Goal: Book appointment/travel/reservation

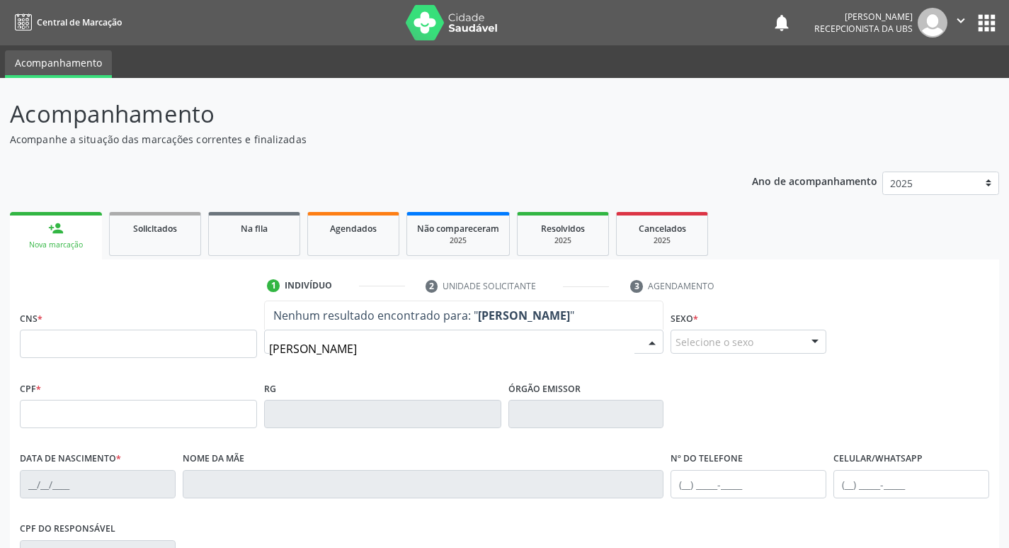
type input "[PERSON_NAME]"
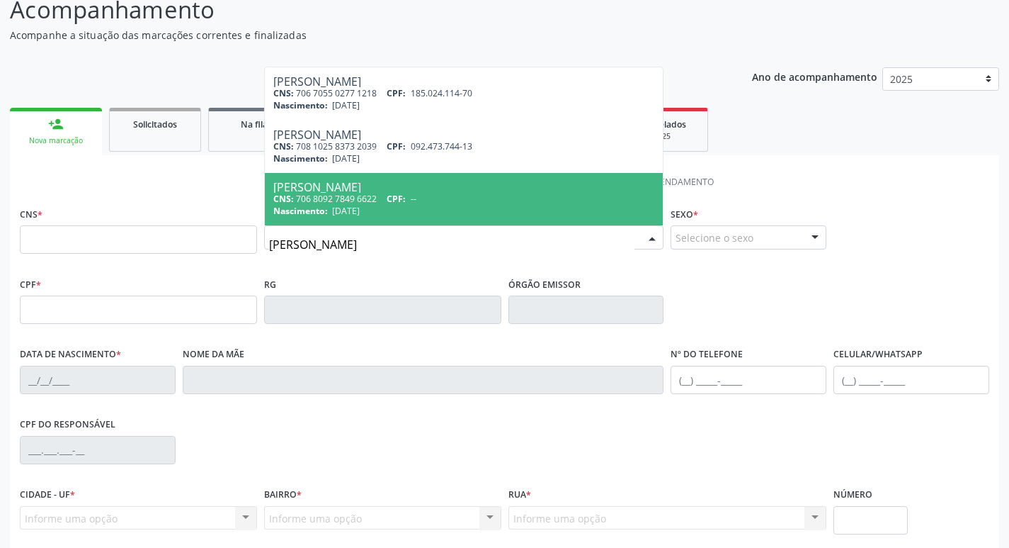
scroll to position [142, 0]
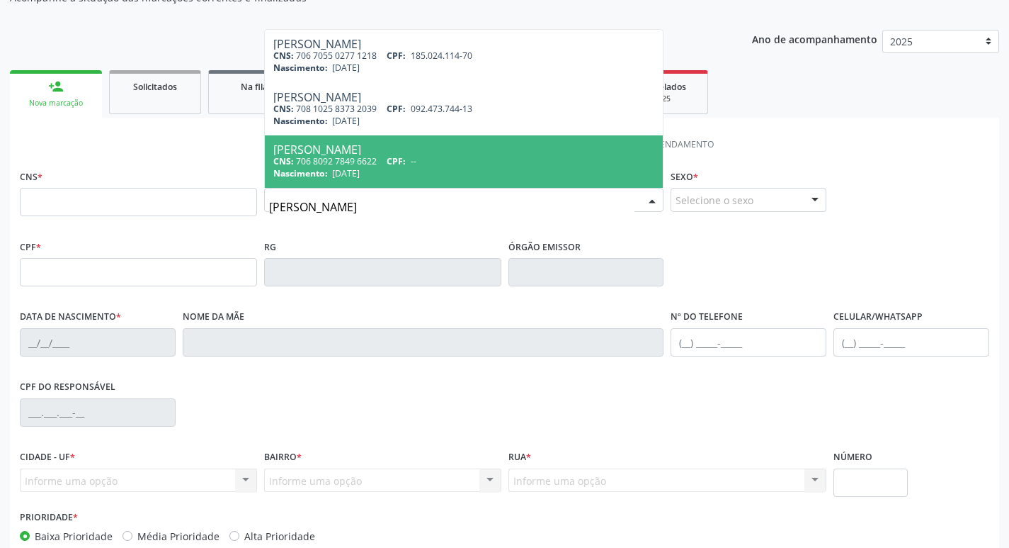
click at [506, 159] on div "CNS: 706 8092 7849 6622 CPF: --" at bounding box center [464, 161] width 382 height 12
type input "706 8092 7849 6622"
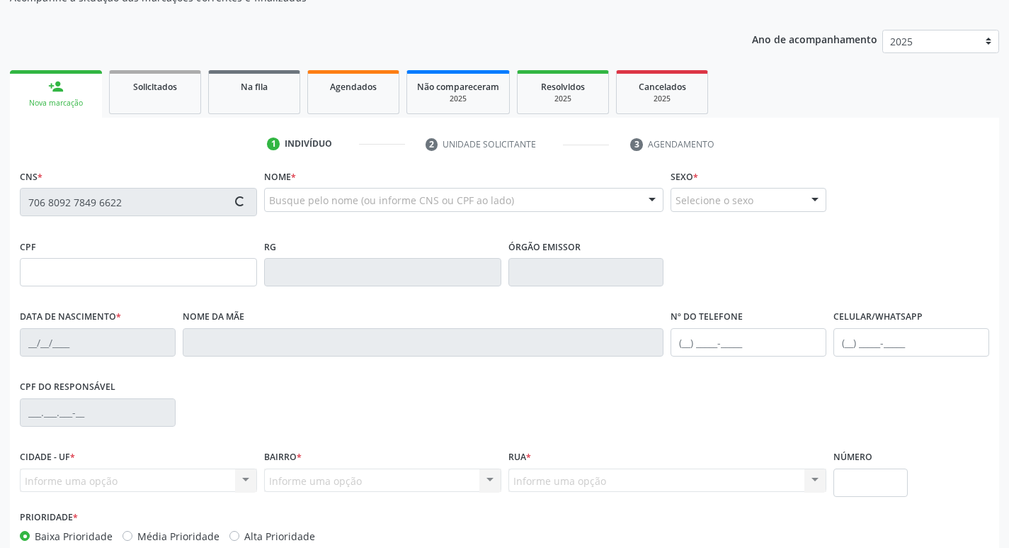
type input "[DATE]"
type input "[PERSON_NAME]"
type input "[PHONE_NUMBER]"
type input "145"
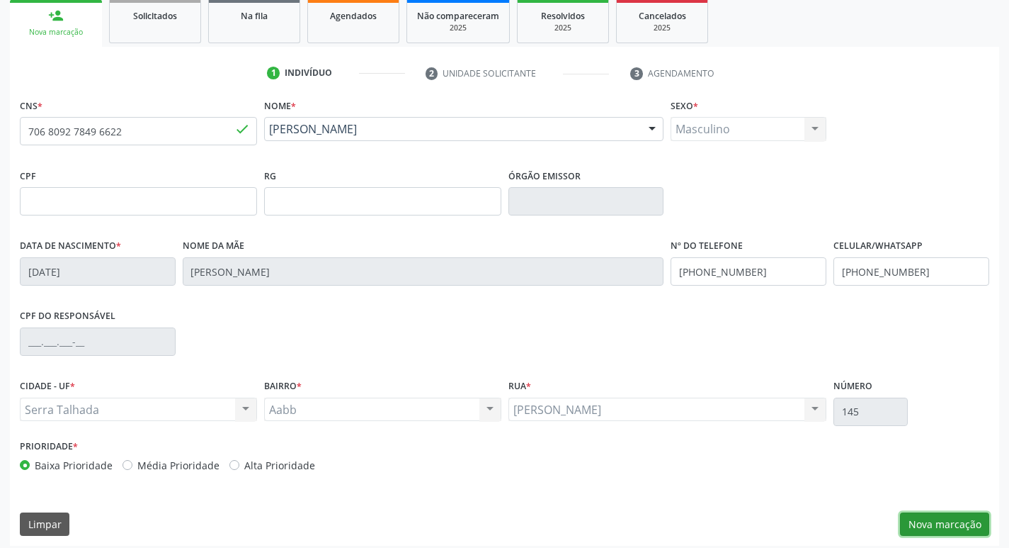
click at [915, 522] on button "Nova marcação" at bounding box center [944, 524] width 89 height 24
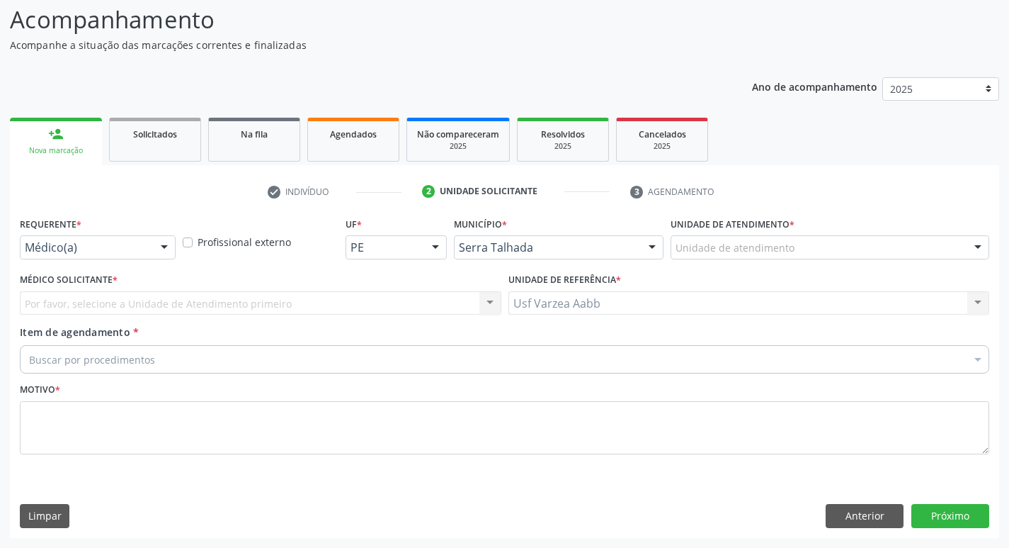
scroll to position [94, 0]
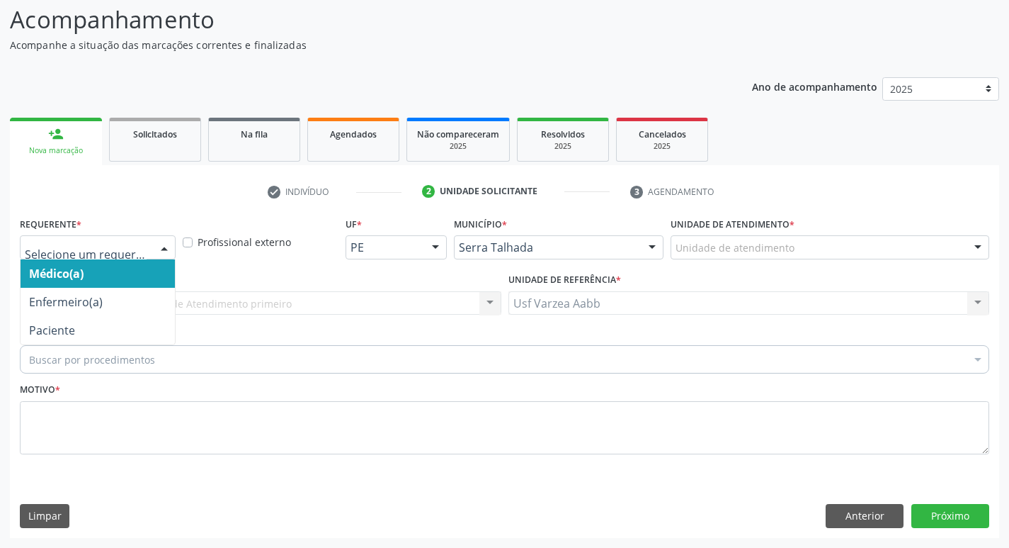
click at [101, 259] on div "Médico(a) Enfermeiro(a) Paciente Nenhum resultado encontrado para: " " Não há n…" at bounding box center [98, 247] width 156 height 24
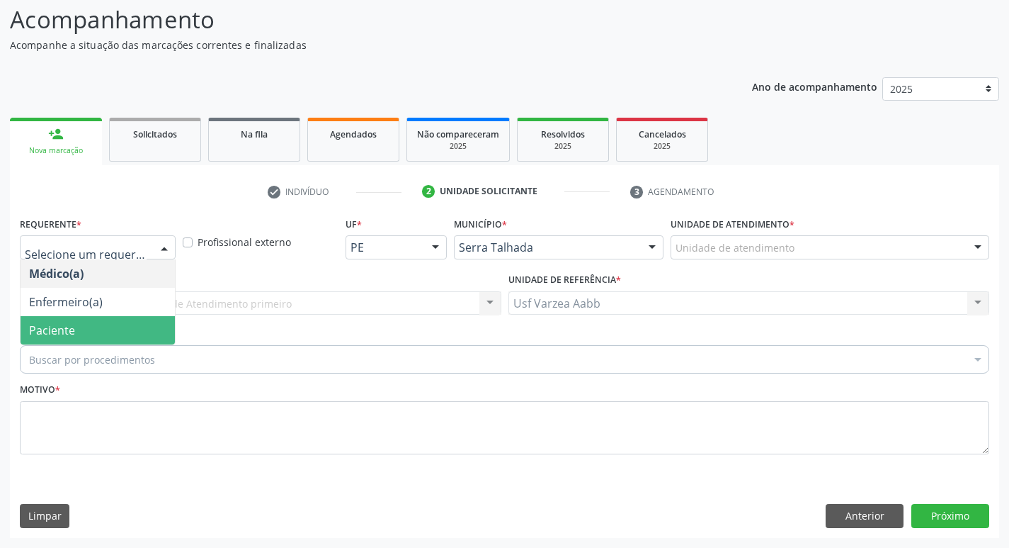
drag, startPoint x: 101, startPoint y: 321, endPoint x: 108, endPoint y: 352, distance: 32.0
click at [101, 322] on span "Paciente" at bounding box center [98, 330] width 154 height 28
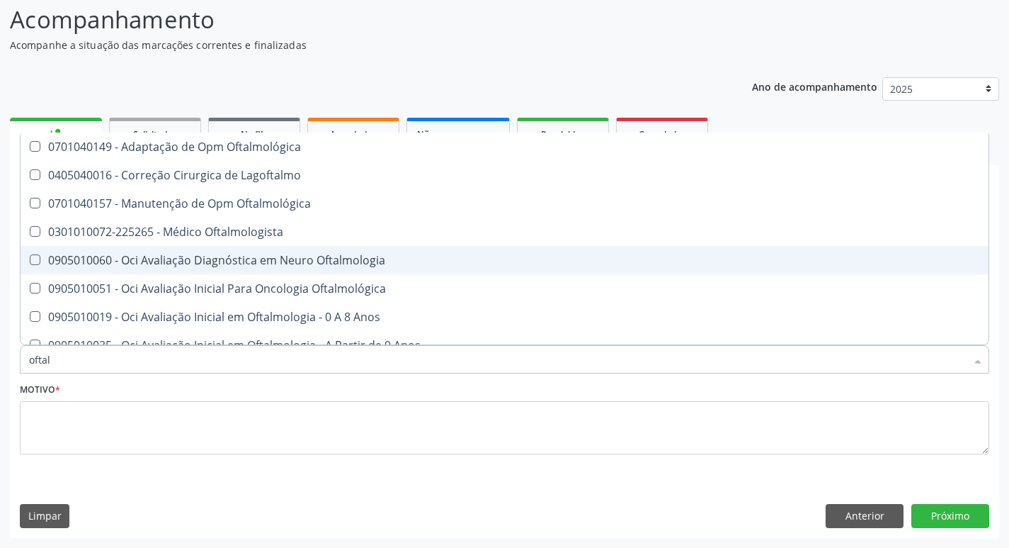
type input "oftalm"
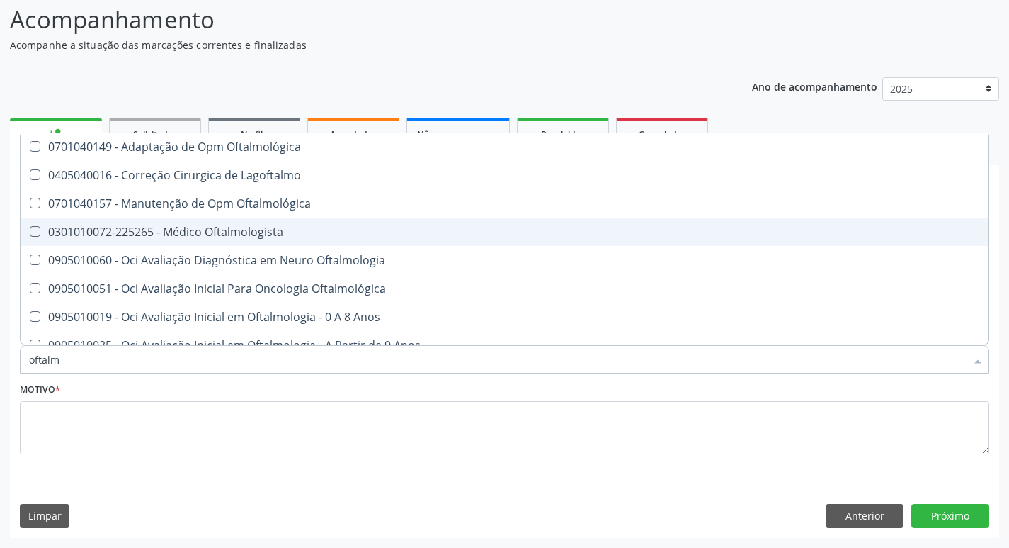
click at [231, 220] on span "0301010072-225265 - Médico Oftalmologista" at bounding box center [505, 231] width 968 height 28
checkbox Oftalmologista "true"
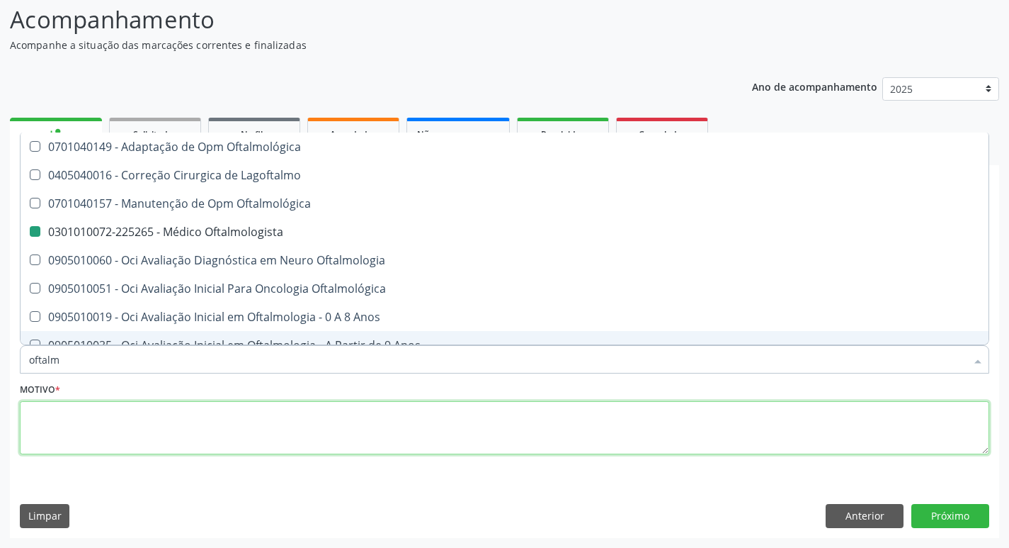
click at [259, 412] on textarea at bounding box center [505, 428] width 970 height 54
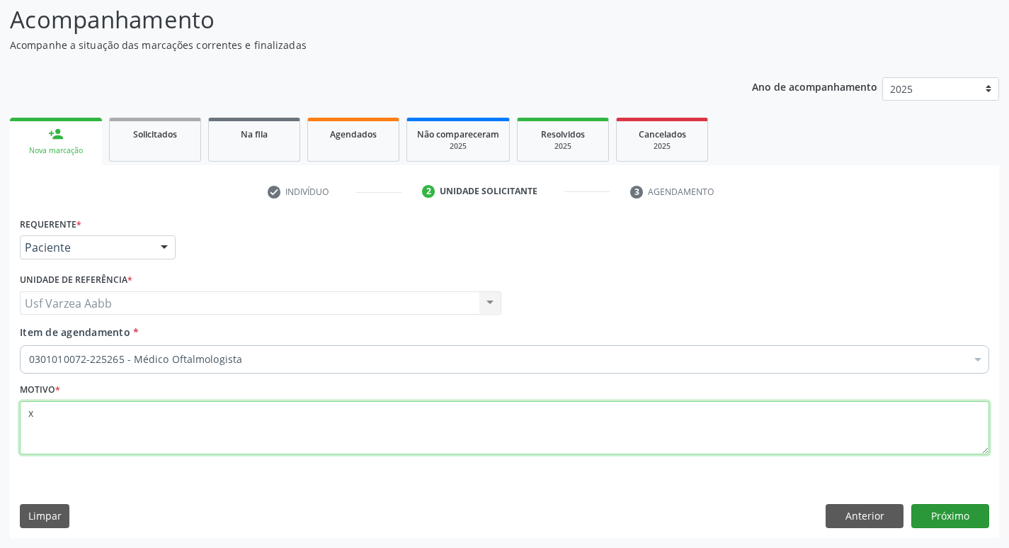
type textarea "x"
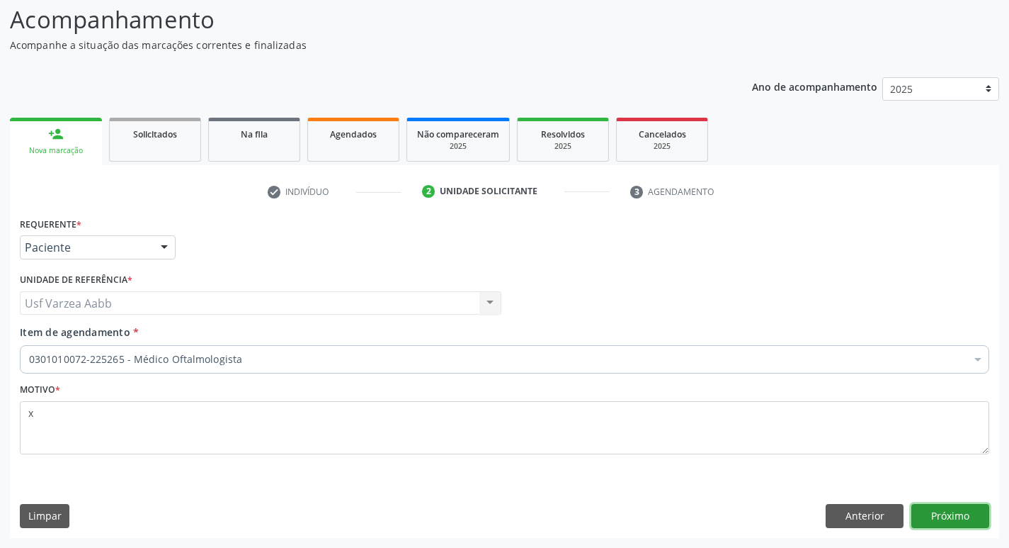
click at [946, 519] on button "Próximo" at bounding box center [951, 516] width 78 height 24
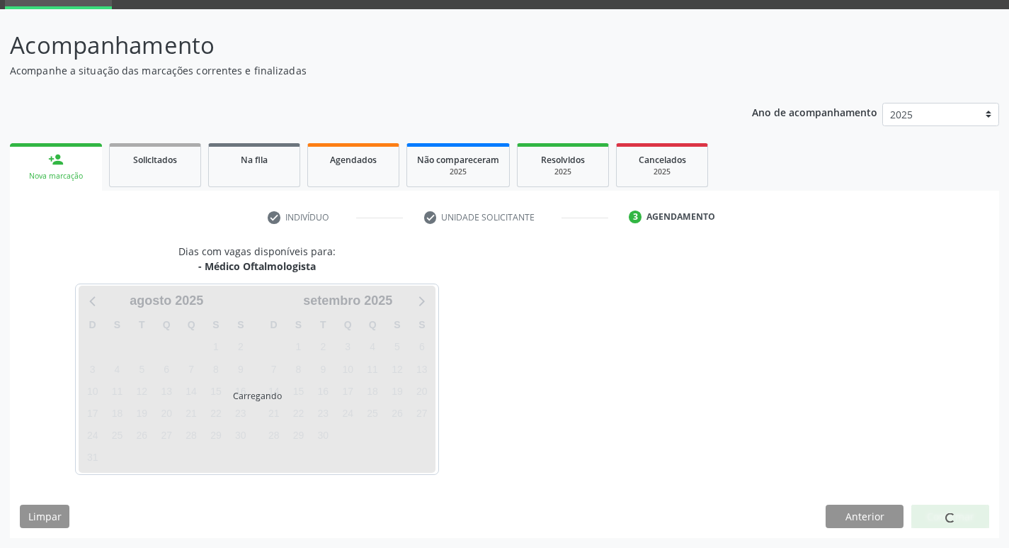
scroll to position [69, 0]
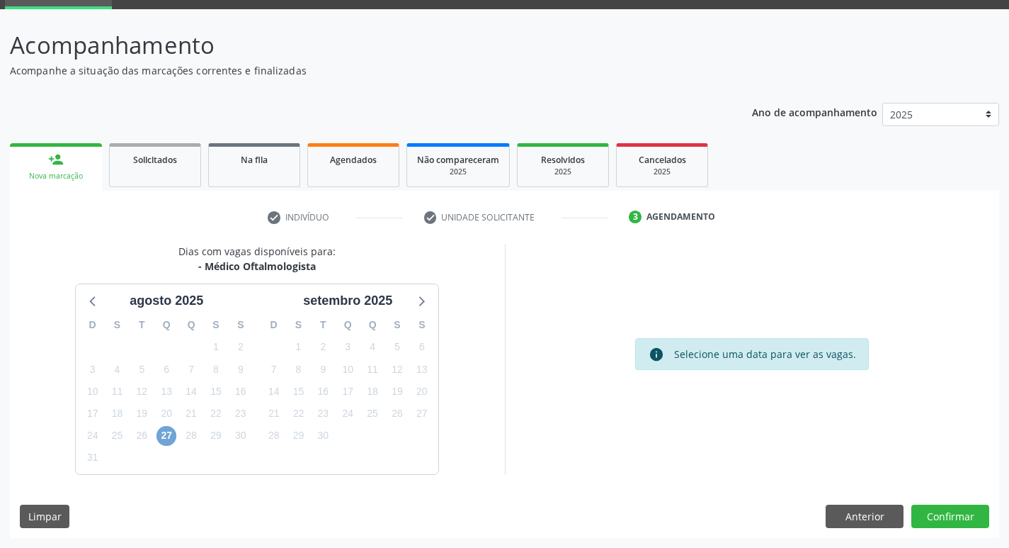
click at [161, 437] on span "27" at bounding box center [167, 436] width 20 height 20
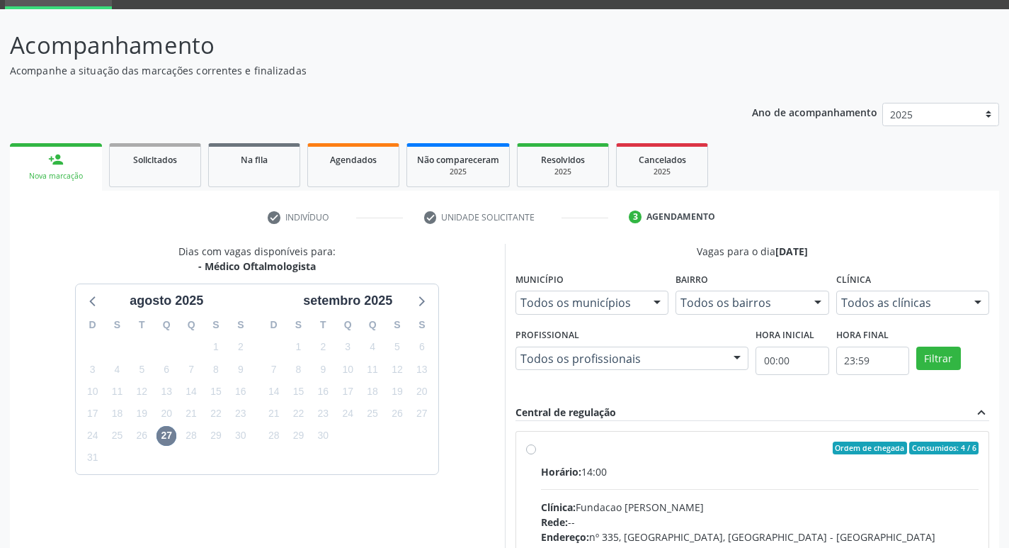
click at [541, 451] on label "Ordem de chegada Consumidos: 4 / 6 Horário: 14:00 Clínica: Fundacao [PERSON_NAM…" at bounding box center [760, 549] width 438 height 217
click at [526, 451] on input "Ordem de chegada Consumidos: 4 / 6 Horário: 14:00 Clínica: Fundacao [PERSON_NAM…" at bounding box center [531, 447] width 10 height 13
radio input "true"
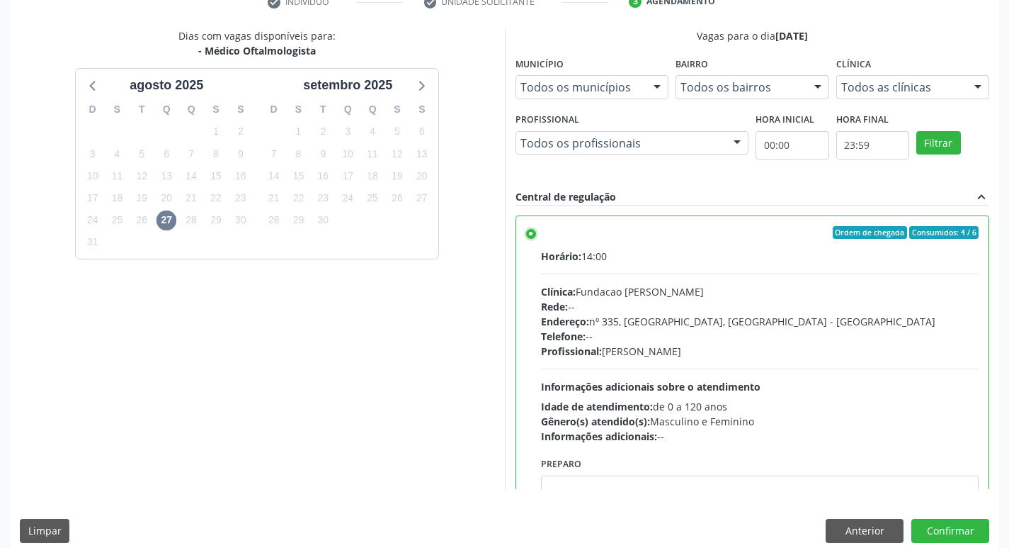
scroll to position [299, 0]
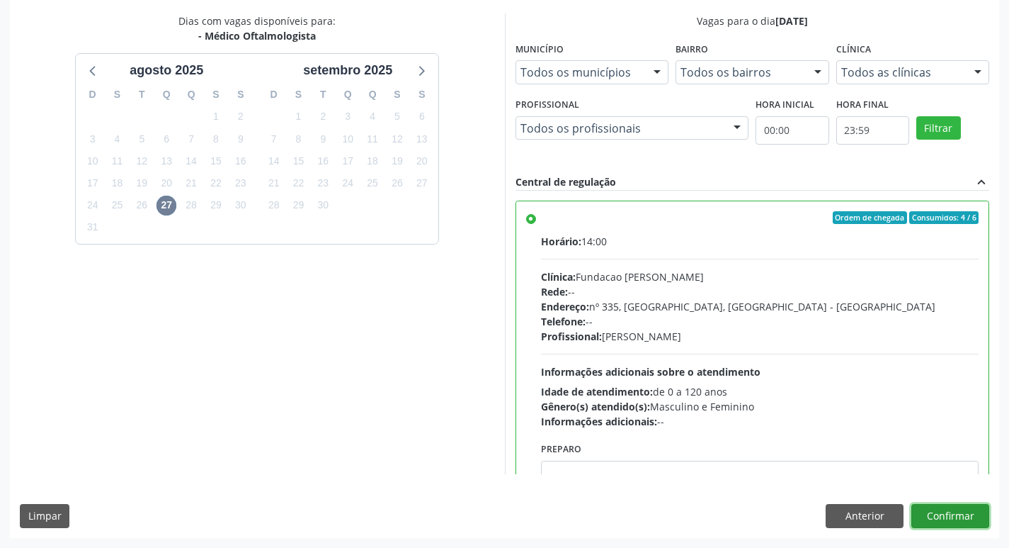
click at [965, 517] on button "Confirmar" at bounding box center [951, 516] width 78 height 24
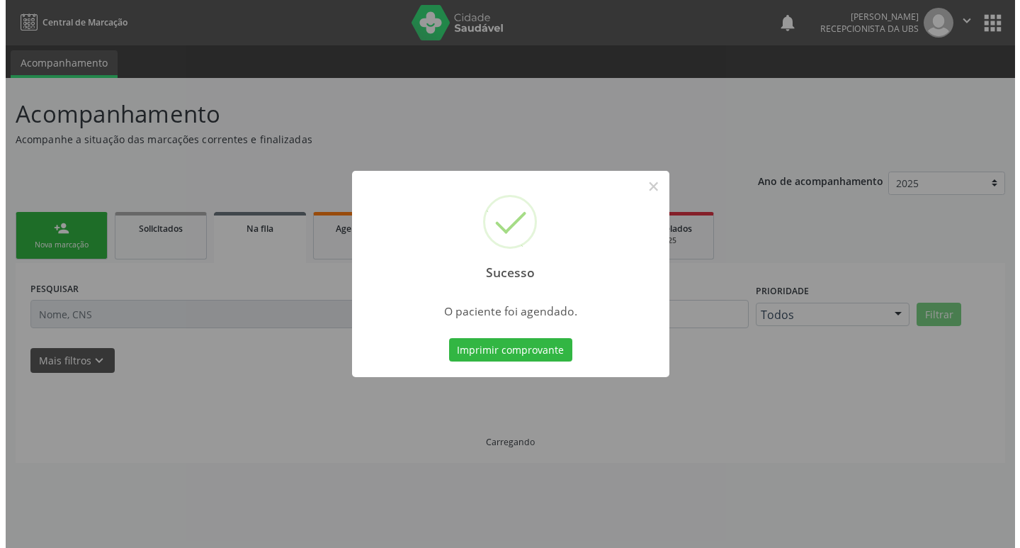
scroll to position [0, 0]
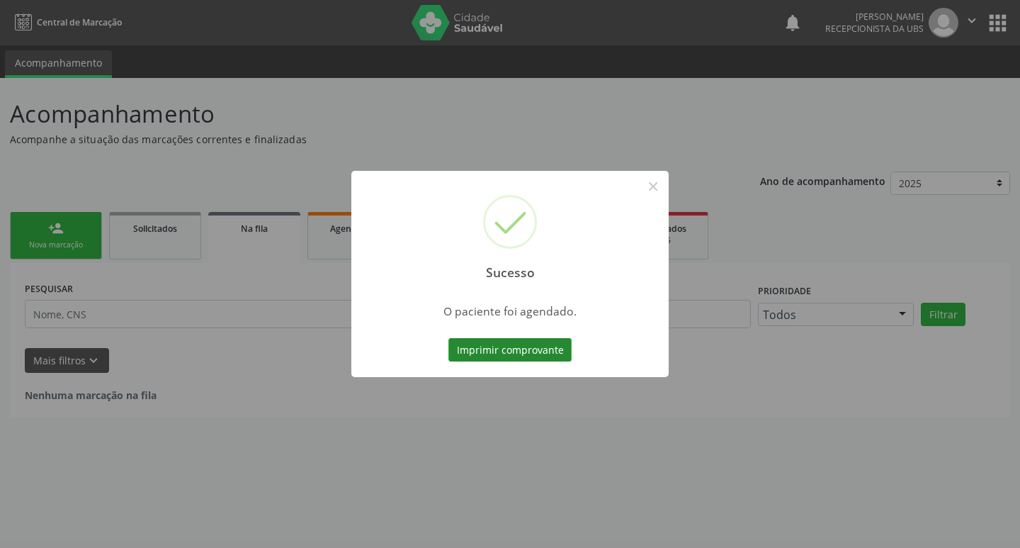
click at [509, 344] on button "Imprimir comprovante" at bounding box center [509, 350] width 123 height 24
